Goal: Task Accomplishment & Management: Use online tool/utility

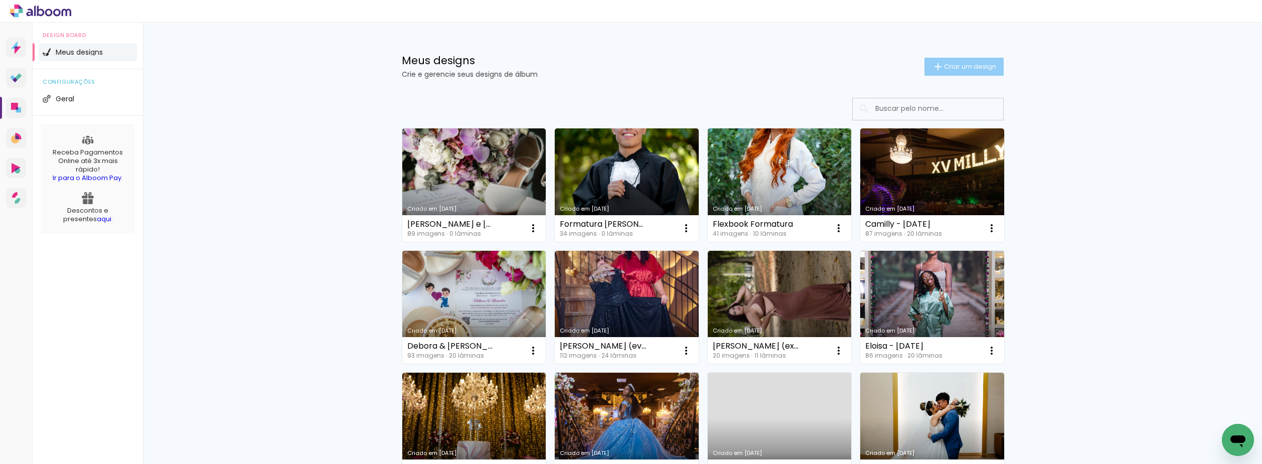
click at [987, 67] on span "Criar um design" at bounding box center [970, 66] width 52 height 7
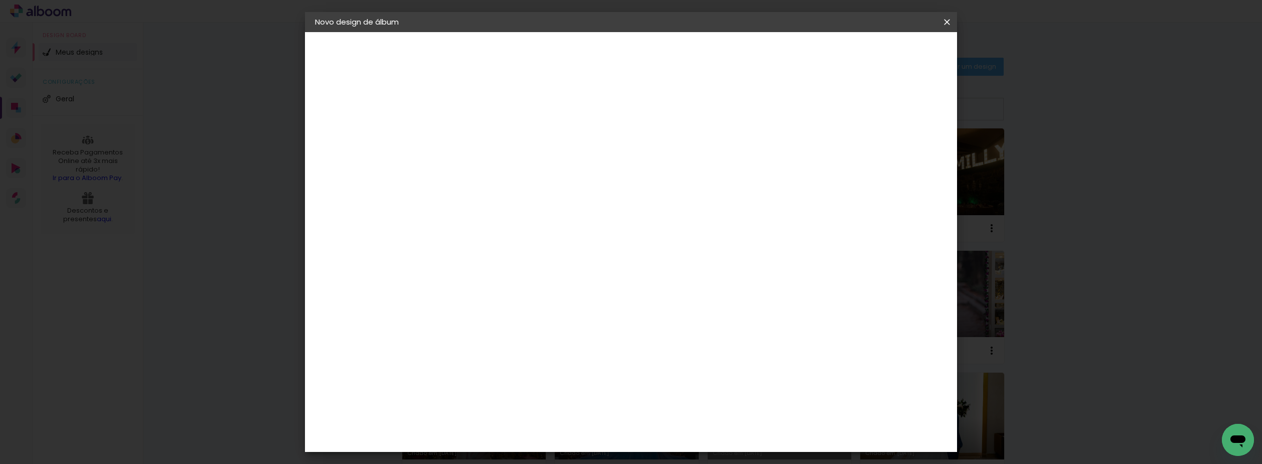
click at [479, 130] on input at bounding box center [479, 135] width 0 height 16
type input "Dalila - [DATE]"
click at [0, 0] on slot "Avançar" at bounding box center [0, 0] width 0 height 0
click at [526, 336] on div "[PERSON_NAME]" at bounding box center [505, 340] width 67 height 8
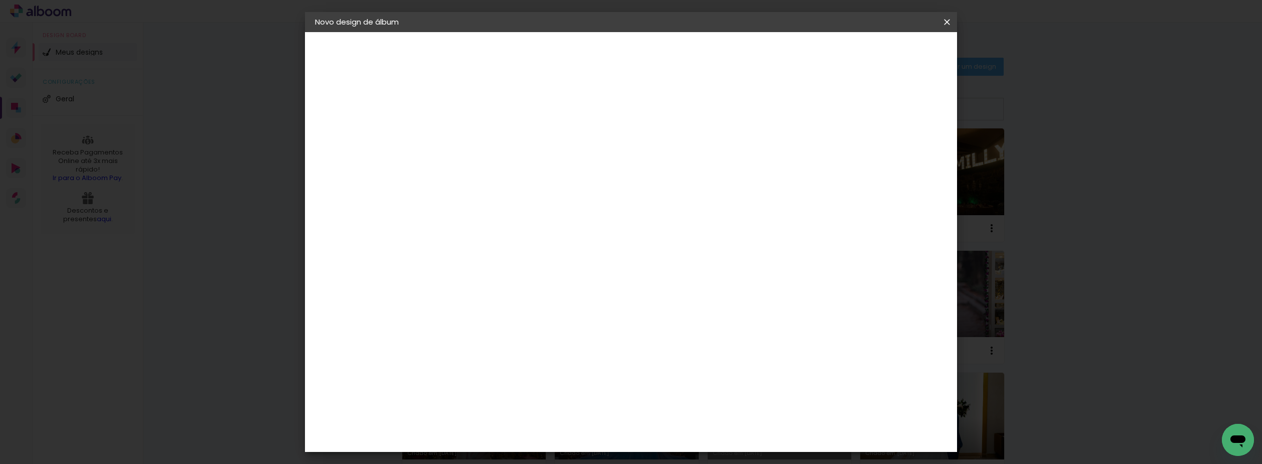
click at [0, 0] on slot "Avançar" at bounding box center [0, 0] width 0 height 0
click at [518, 167] on input "text" at bounding box center [498, 175] width 39 height 16
click at [0, 0] on slot "Encadernados" at bounding box center [0, 0] width 0 height 0
type input "Encadernados"
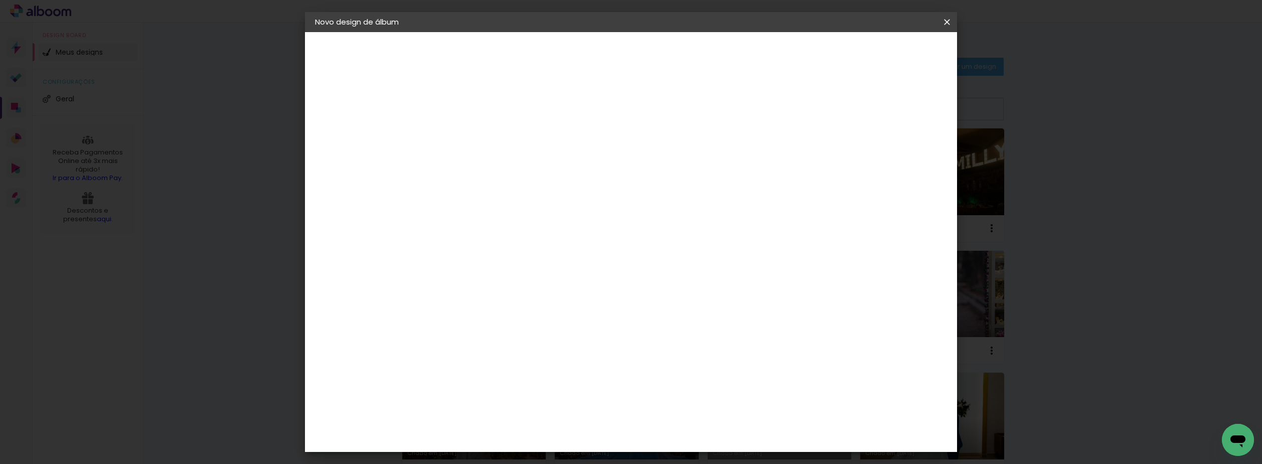
click at [547, 313] on span "30 x 60" at bounding box center [523, 323] width 47 height 21
click at [0, 0] on slot "Avançar" at bounding box center [0, 0] width 0 height 0
click at [884, 54] on span "Iniciar design" at bounding box center [862, 53] width 46 height 7
